Goal: Task Accomplishment & Management: Complete application form

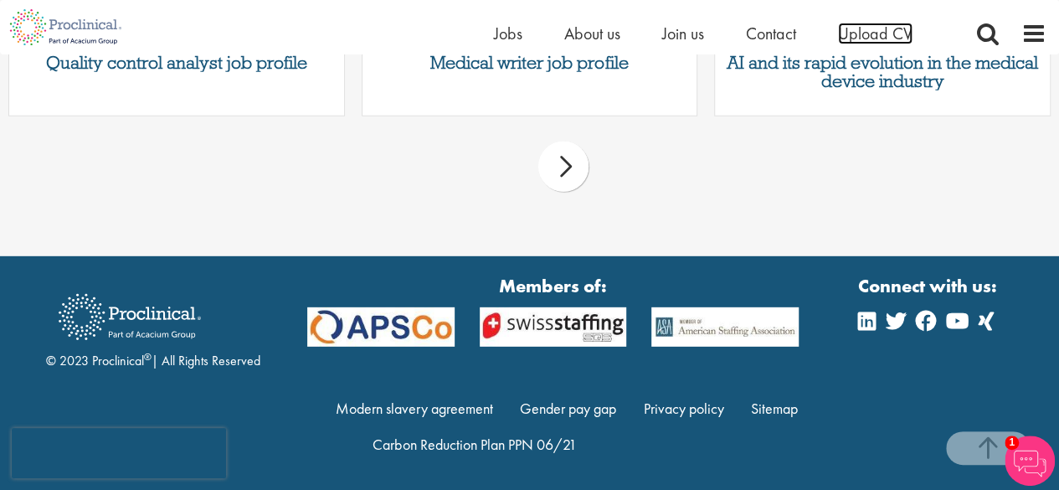
scroll to position [2374, 0]
click at [881, 31] on span "Upload CV" at bounding box center [875, 34] width 74 height 22
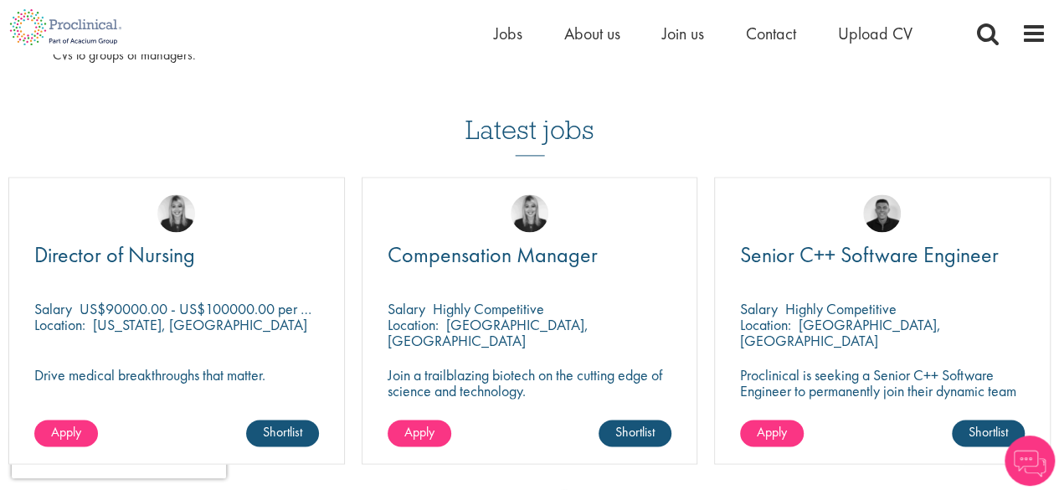
scroll to position [1091, 0]
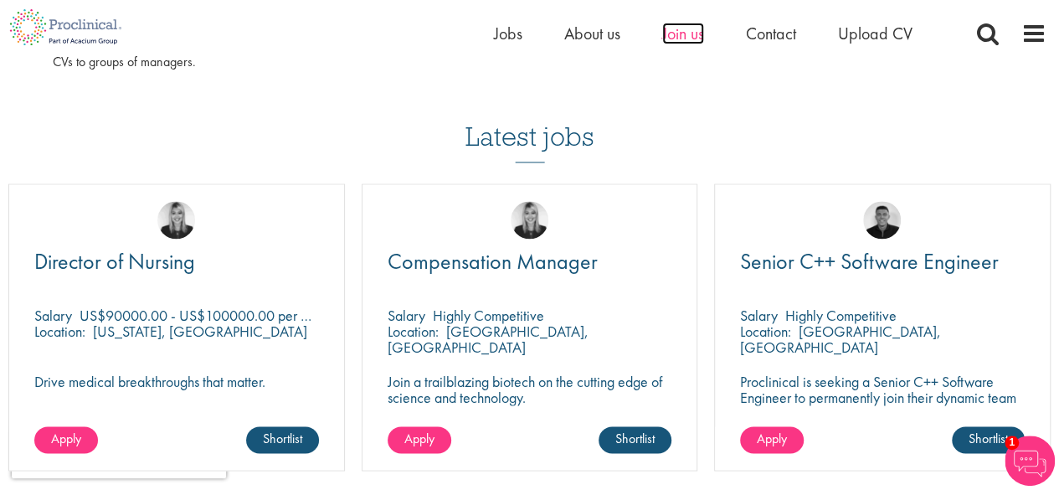
click at [674, 36] on span "Join us" at bounding box center [683, 34] width 42 height 22
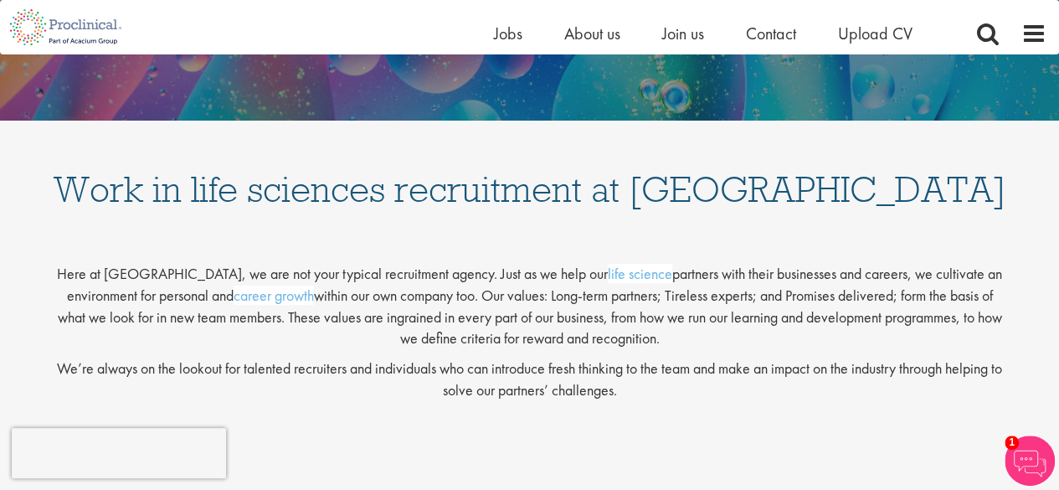
drag, startPoint x: 1071, startPoint y: 67, endPoint x: 1070, endPoint y: 146, distance: 78.7
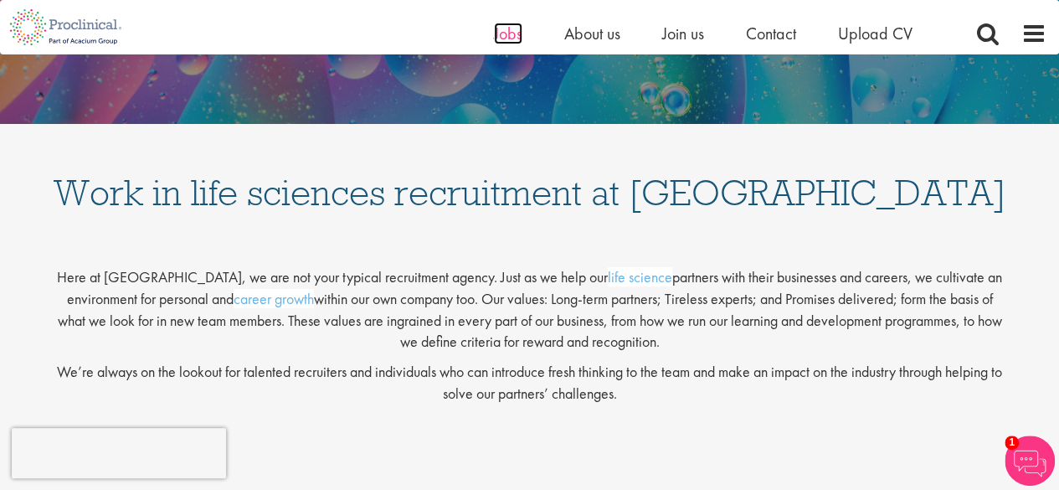
click at [498, 31] on span "Jobs" at bounding box center [508, 34] width 28 height 22
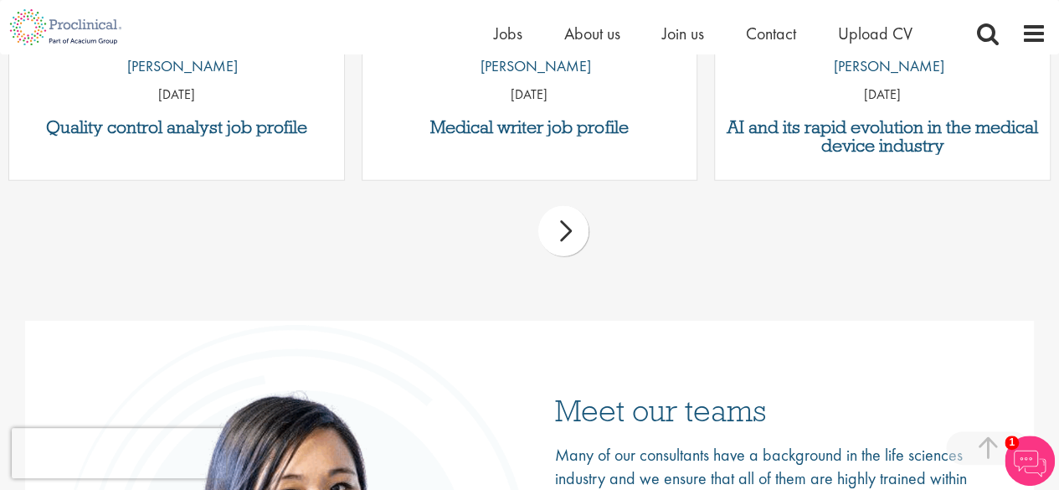
scroll to position [2150, 0]
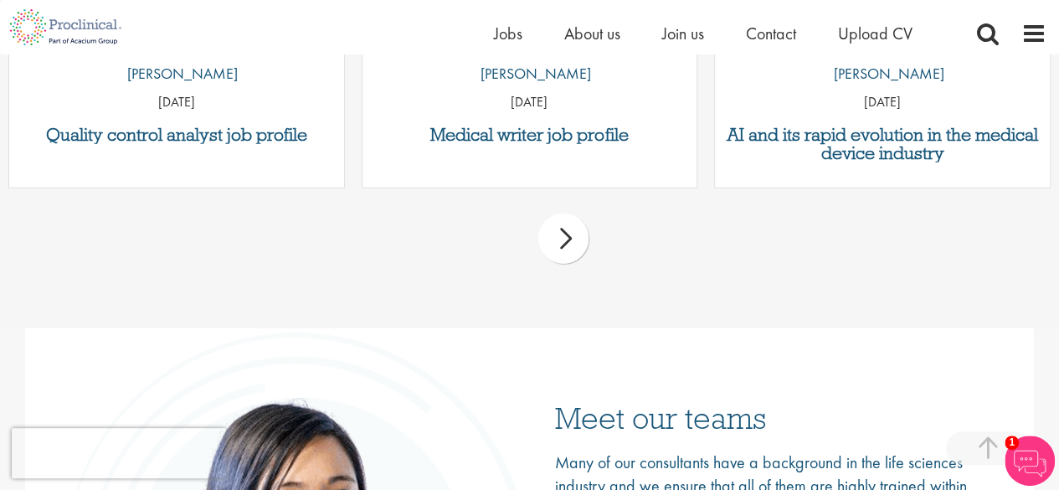
click at [541, 224] on div "prev next" at bounding box center [529, 241] width 1059 height 73
click at [561, 240] on div "next" at bounding box center [563, 238] width 50 height 50
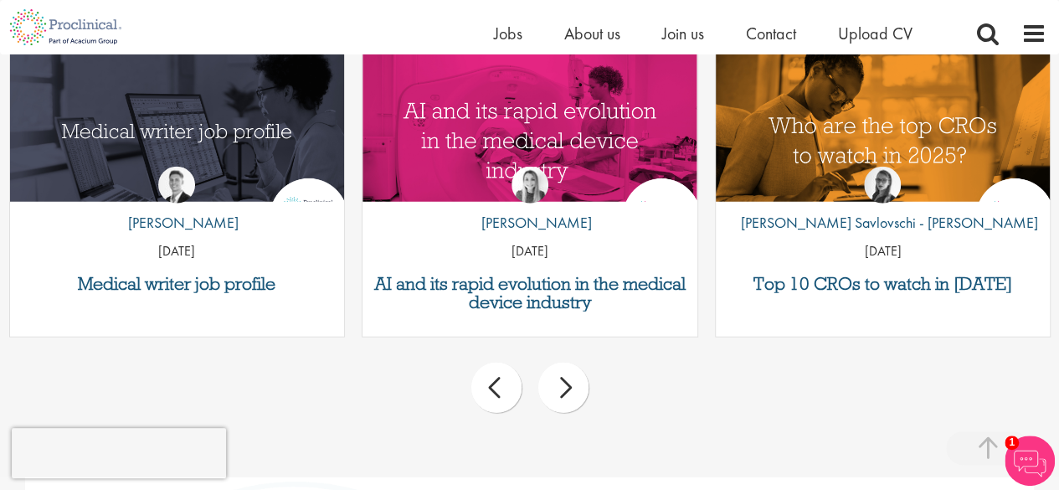
scroll to position [1989, 0]
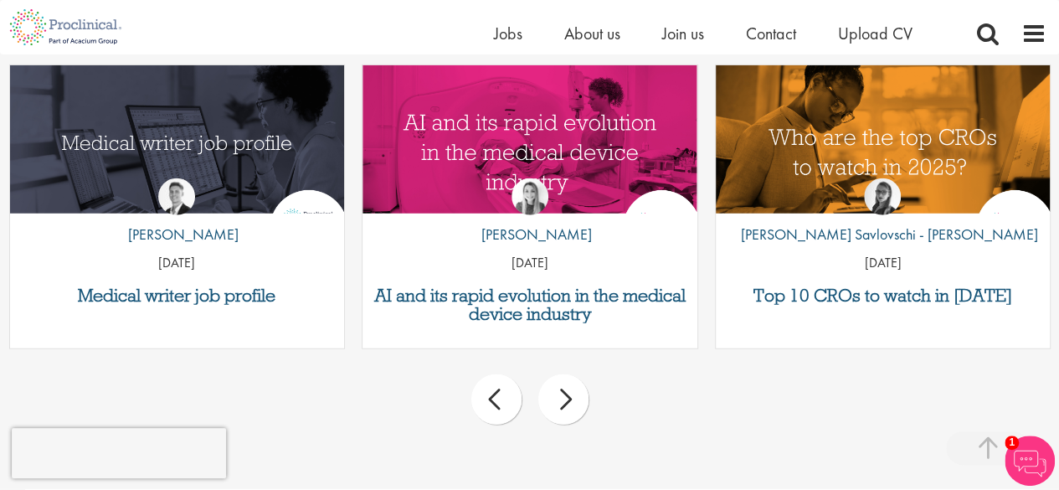
click at [561, 403] on div "next" at bounding box center [563, 399] width 50 height 50
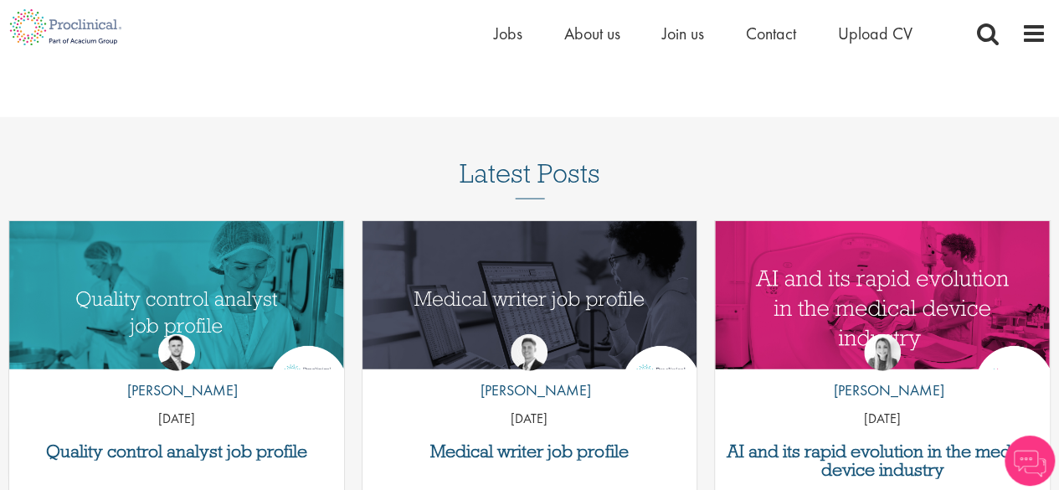
scroll to position [2374, 0]
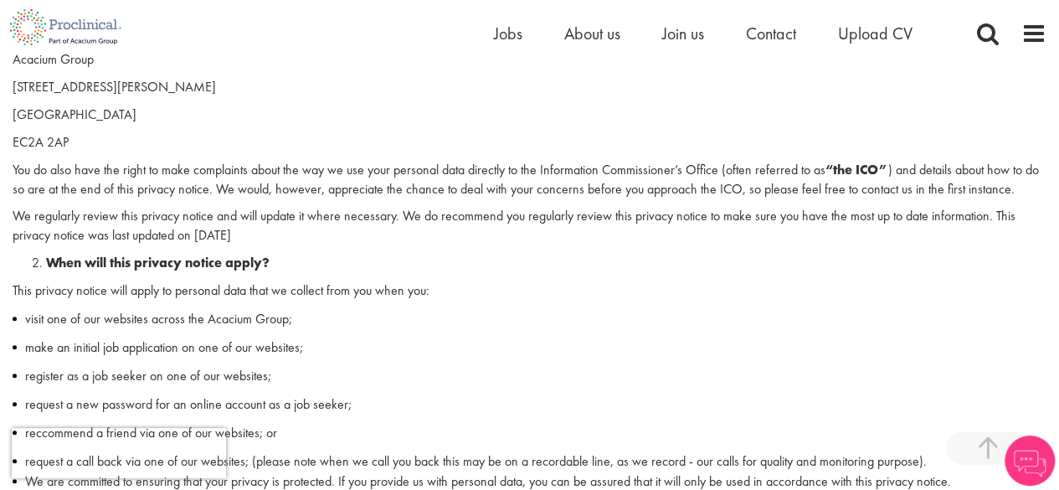
scroll to position [579, 0]
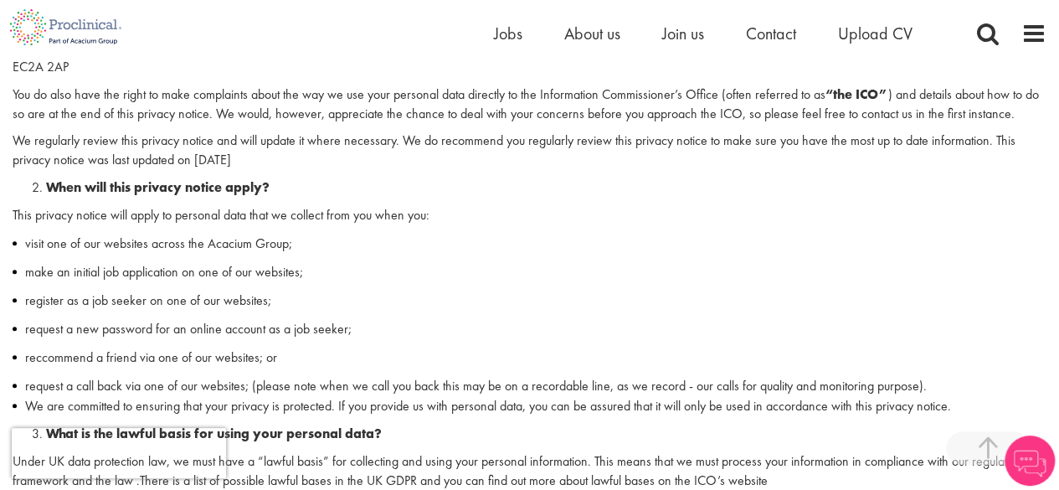
drag, startPoint x: 1070, startPoint y: 24, endPoint x: 1071, endPoint y: 68, distance: 43.5
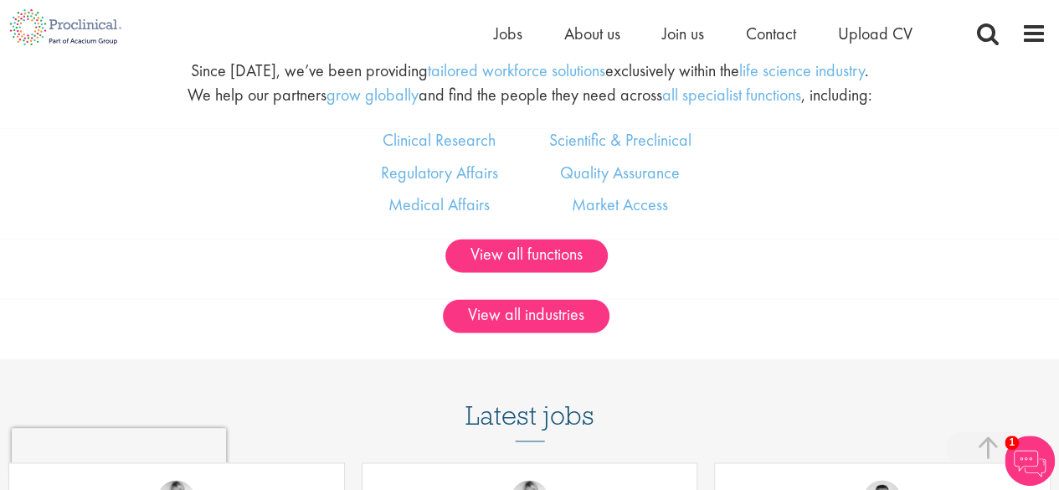
scroll to position [989, 0]
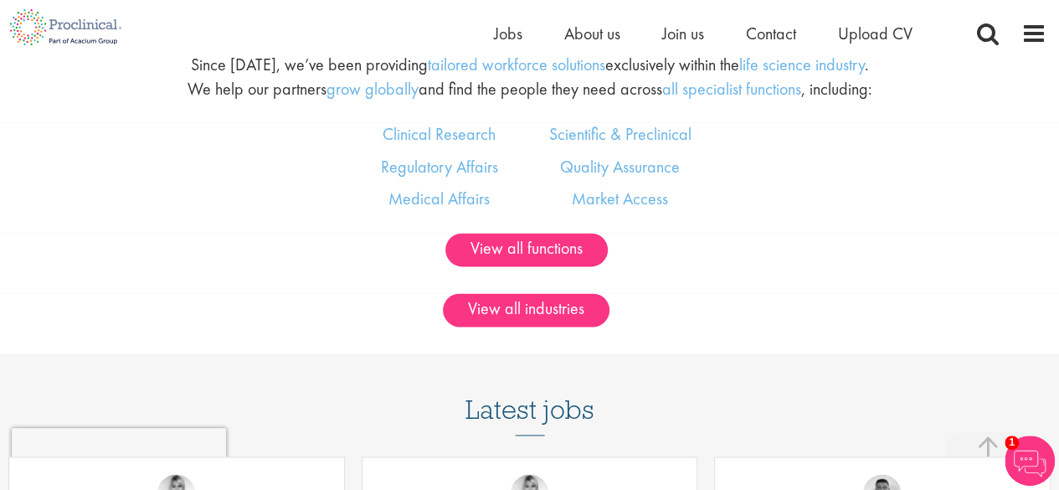
drag, startPoint x: 1071, startPoint y: 58, endPoint x: 1061, endPoint y: 193, distance: 136.0
click at [628, 133] on link "Scientific & Preclinical" at bounding box center [619, 134] width 142 height 22
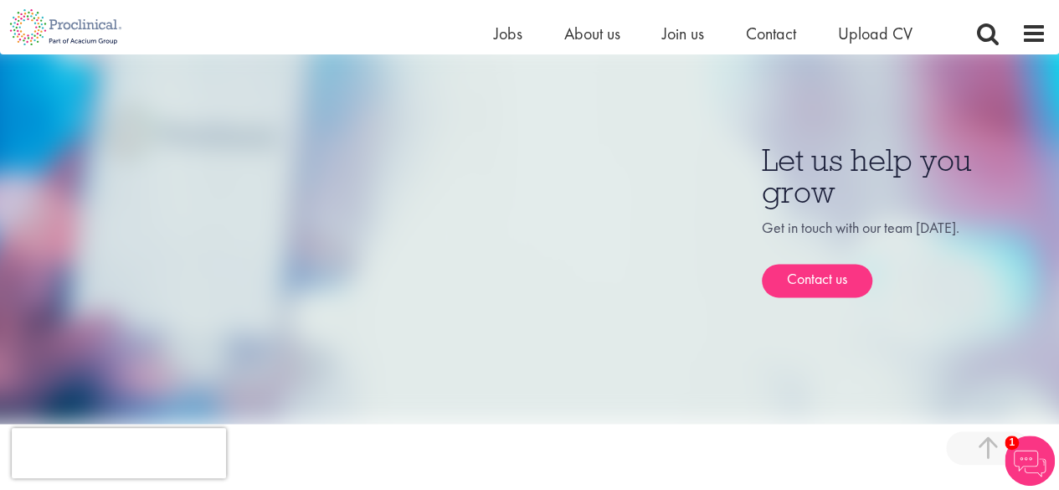
scroll to position [939, 0]
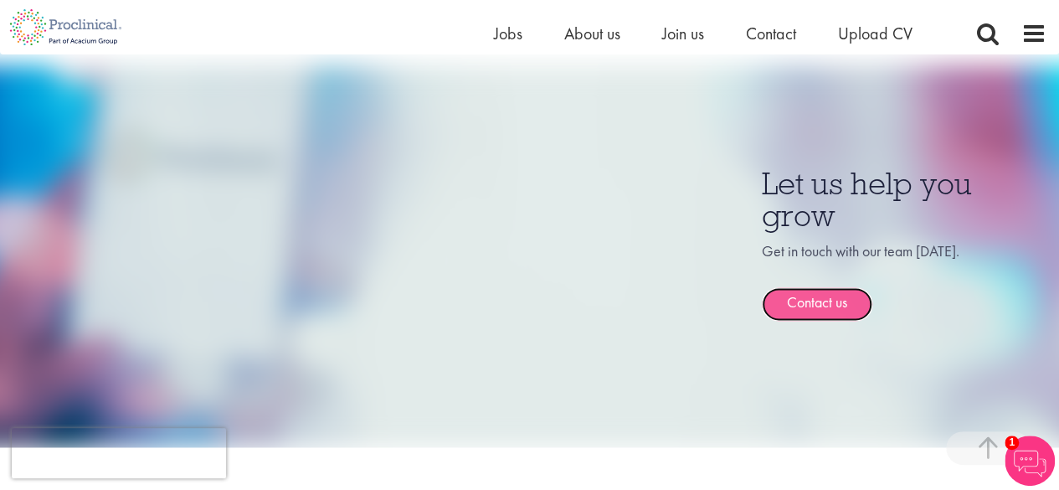
click at [835, 307] on link "Contact us" at bounding box center [817, 303] width 110 height 33
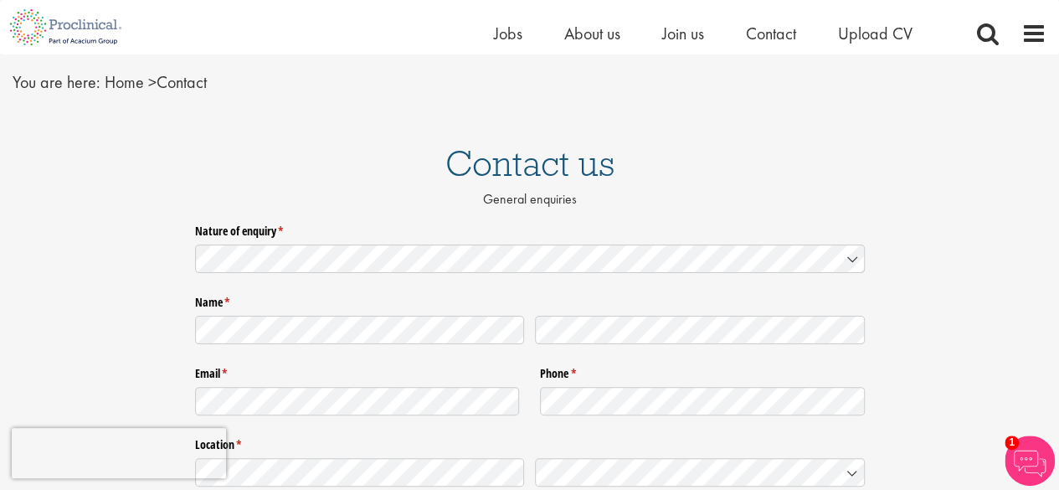
scroll to position [56, 0]
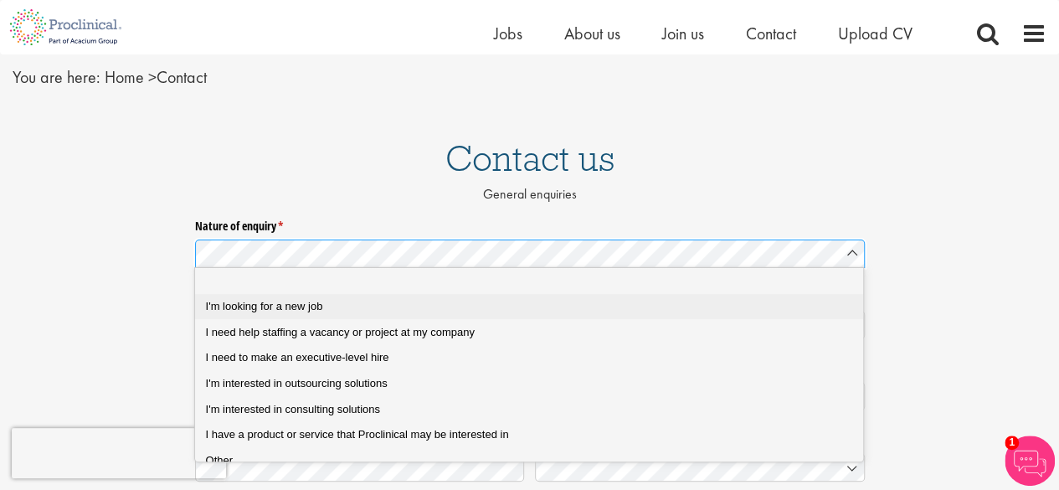
click at [394, 311] on div "I'm looking for a new job" at bounding box center [536, 306] width 660 height 15
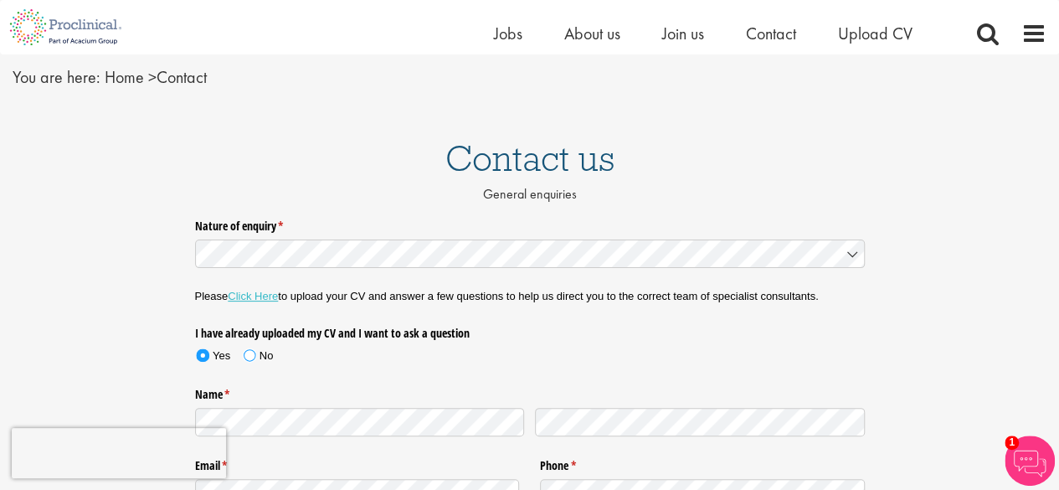
click at [246, 351] on span at bounding box center [250, 355] width 12 height 12
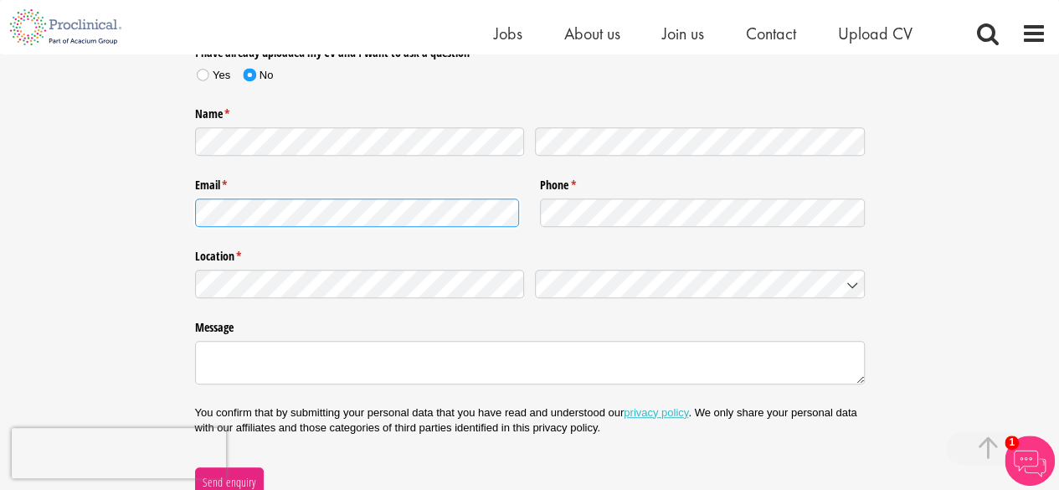
scroll to position [313, 0]
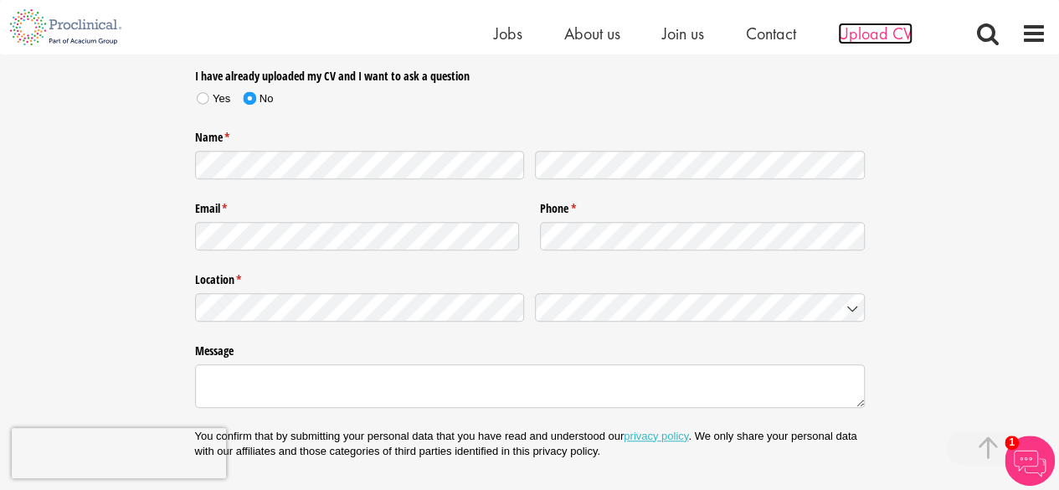
click at [887, 33] on span "Upload CV" at bounding box center [875, 34] width 74 height 22
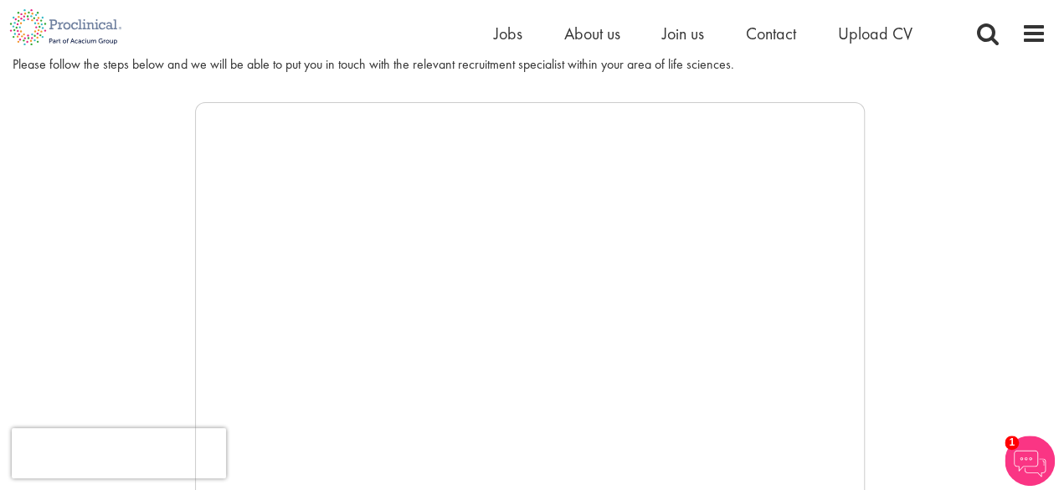
scroll to position [253, 0]
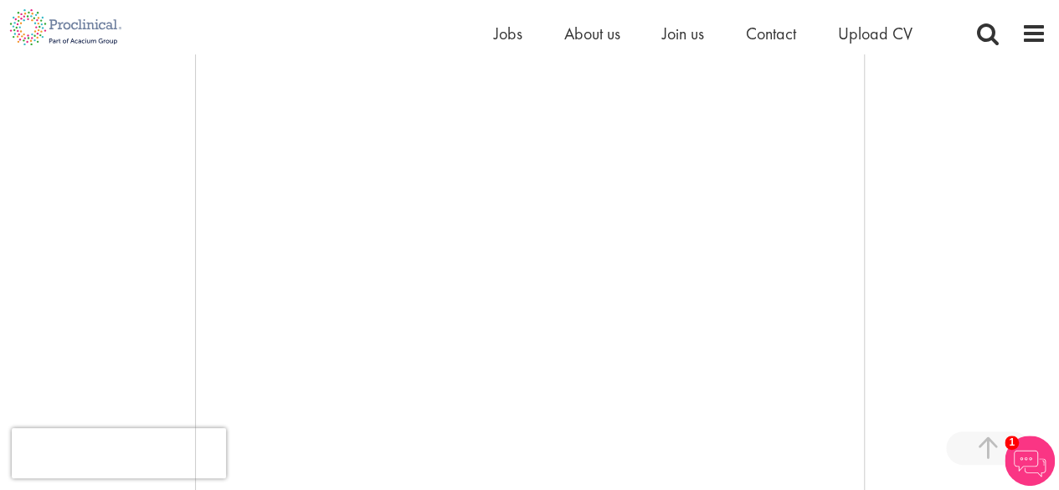
drag, startPoint x: 1071, startPoint y: 79, endPoint x: 1065, endPoint y: 137, distance: 58.9
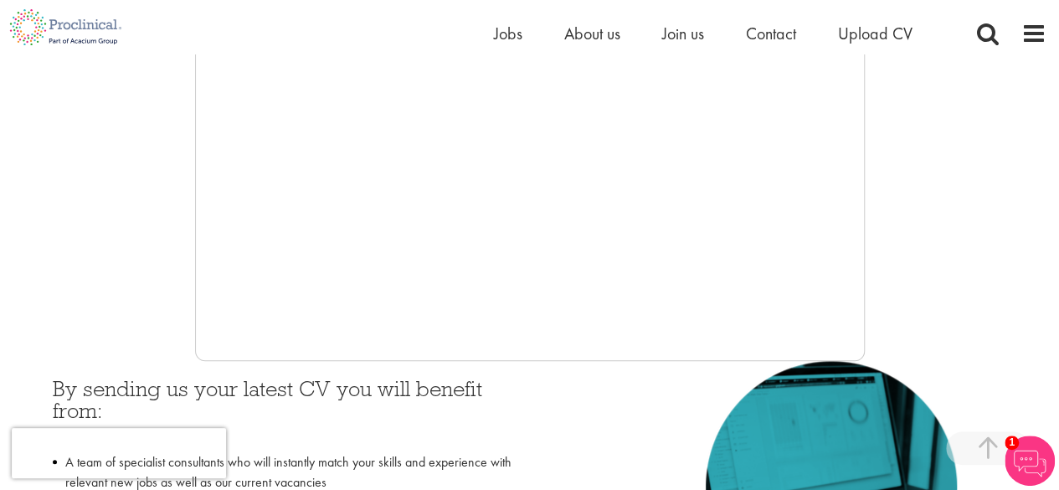
scroll to position [499, 0]
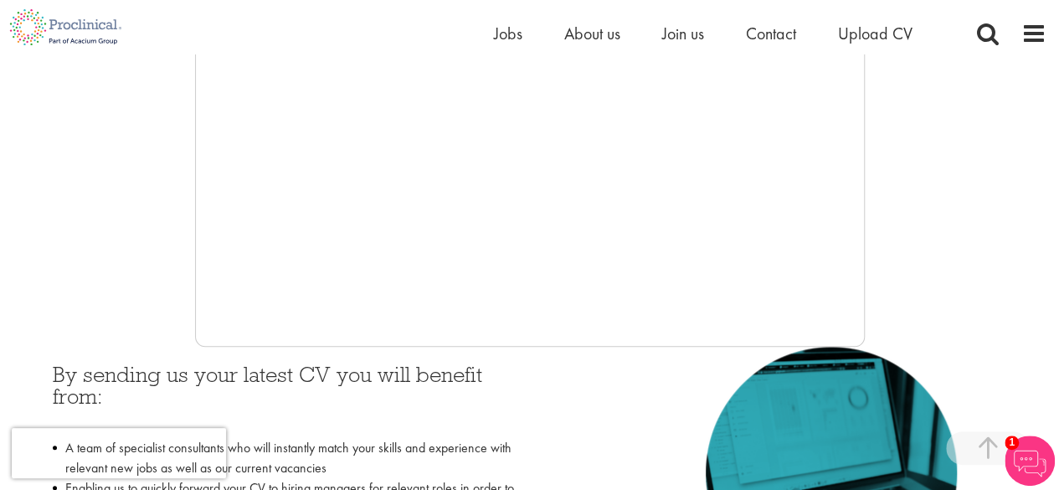
click at [142, 189] on div at bounding box center [530, 95] width 1034 height 502
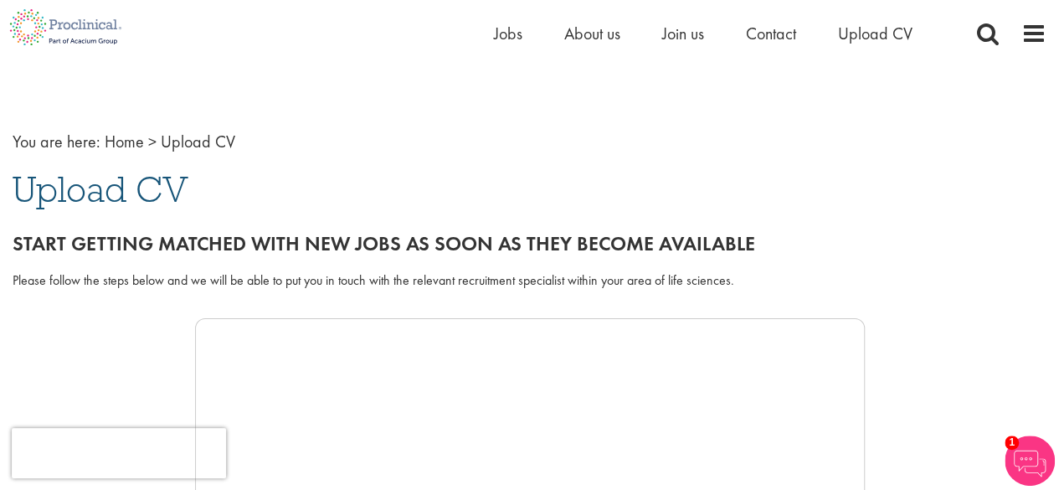
scroll to position [18, 0]
